Goal: Information Seeking & Learning: Learn about a topic

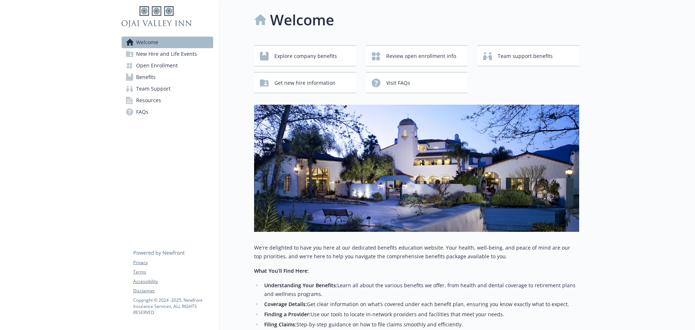
click at [180, 53] on span "New Hire and Life Events" at bounding box center [166, 54] width 61 height 12
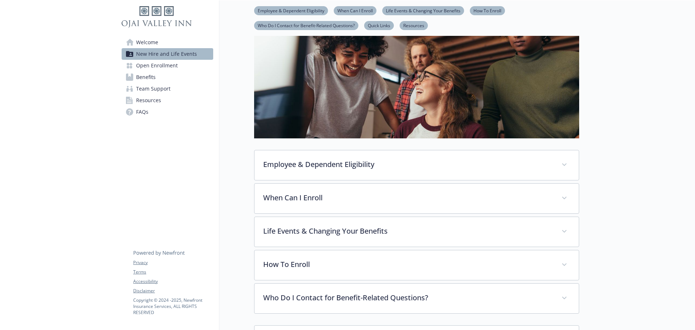
scroll to position [65, 0]
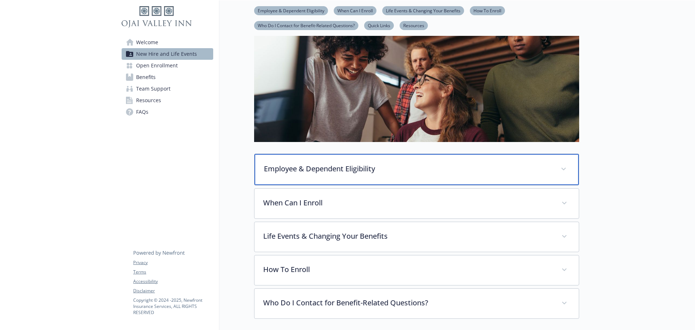
click at [457, 167] on p "Employee & Dependent Eligibility" at bounding box center [408, 168] width 288 height 11
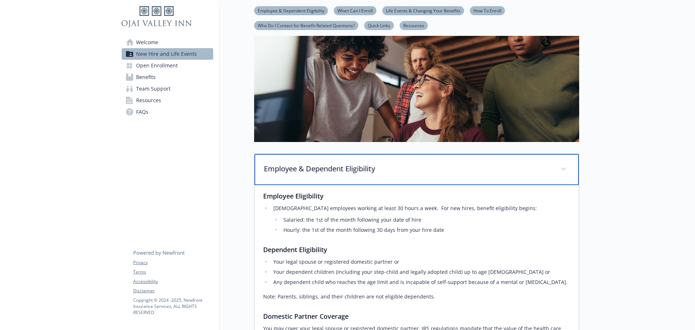
click at [457, 167] on p "Employee & Dependent Eligibility" at bounding box center [408, 168] width 288 height 11
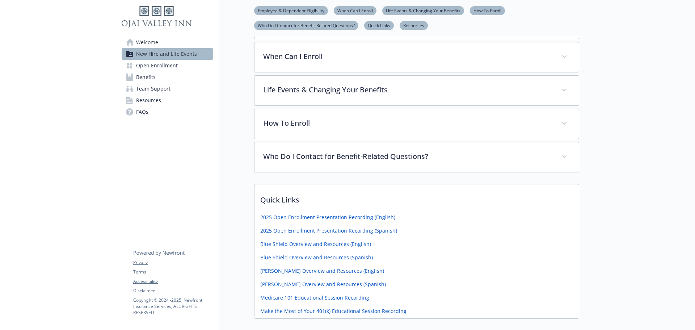
scroll to position [137, 0]
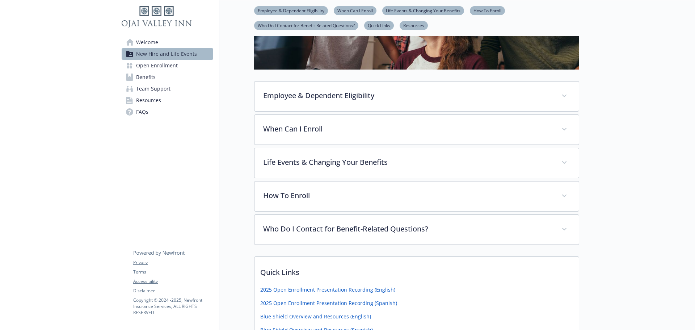
click at [157, 67] on span "Open Enrollment" at bounding box center [157, 66] width 42 height 12
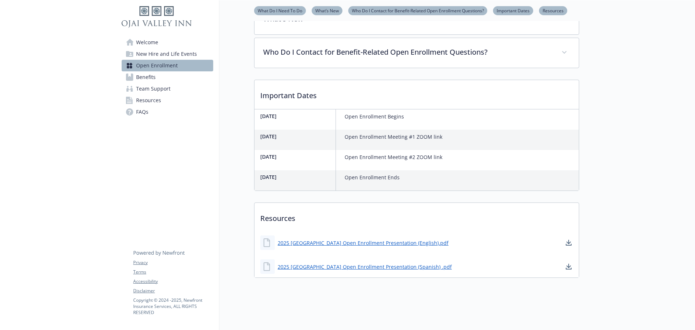
scroll to position [289, 0]
click at [156, 78] on link "Benefits" at bounding box center [168, 77] width 92 height 12
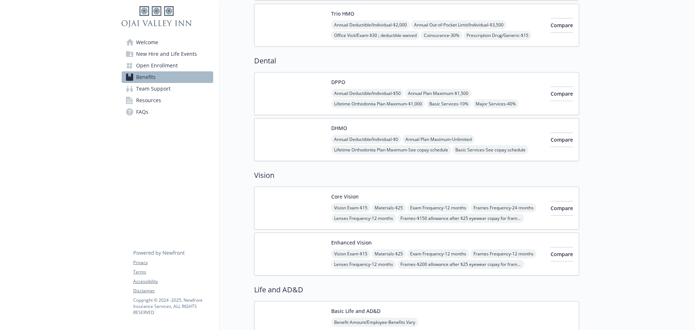
scroll to position [217, 0]
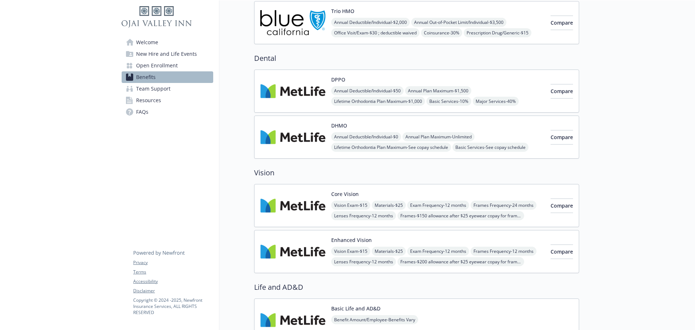
click at [382, 194] on div "Core Vision Vision Exam - $15 Materials - $25 Exam Frequency - 12 months Frames…" at bounding box center [438, 205] width 214 height 31
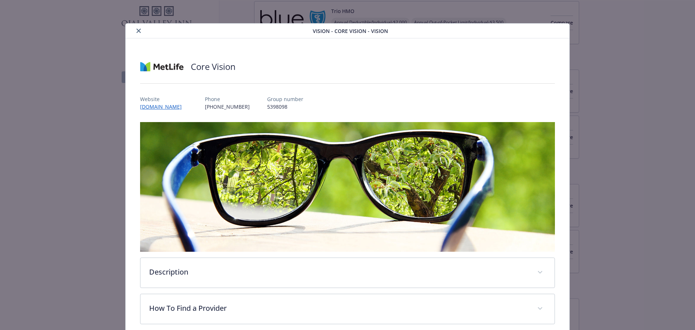
click at [139, 29] on icon "close" at bounding box center [139, 31] width 4 height 4
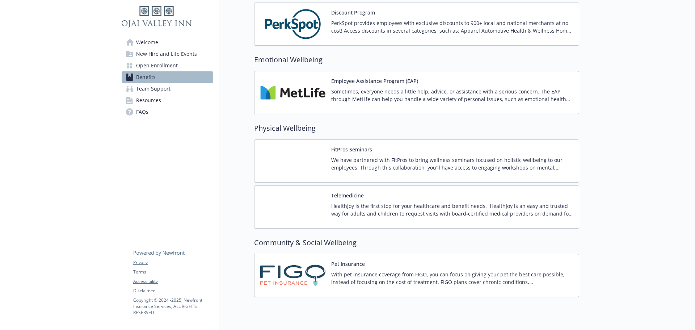
scroll to position [1111, 0]
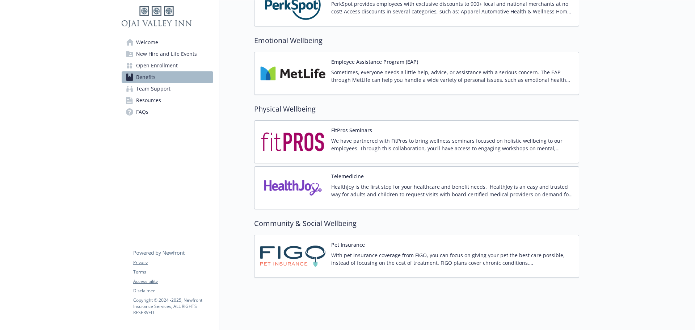
click at [161, 86] on span "Team Support" at bounding box center [153, 89] width 34 height 12
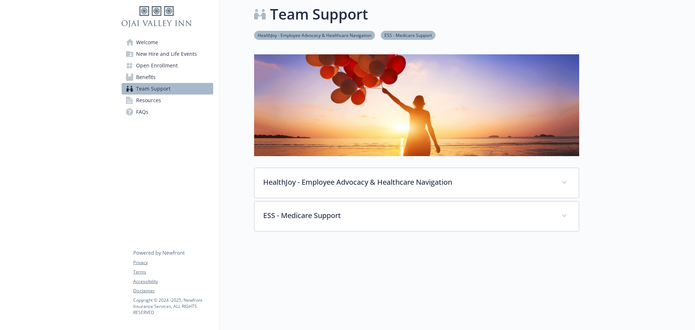
scroll to position [55, 0]
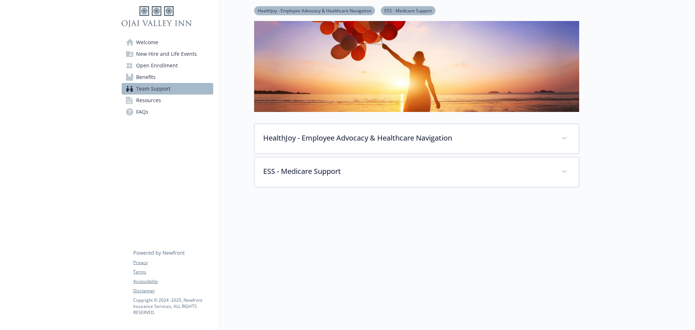
click at [153, 100] on span "Resources" at bounding box center [148, 101] width 25 height 12
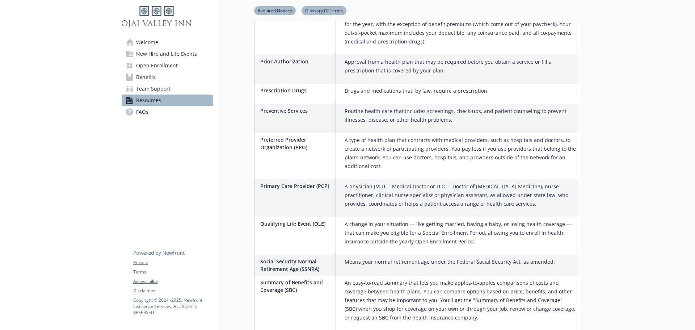
scroll to position [1213, 0]
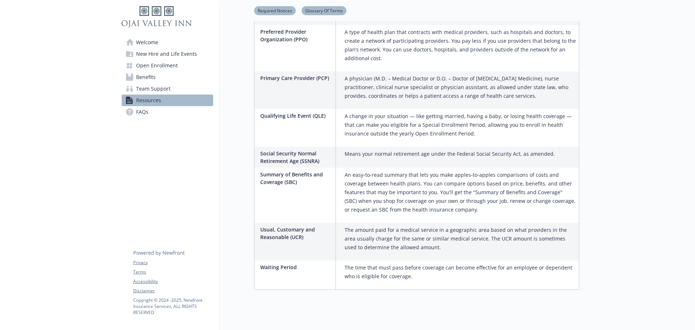
click at [144, 114] on span "FAQs" at bounding box center [142, 112] width 12 height 12
